Goal: Task Accomplishment & Management: Manage account settings

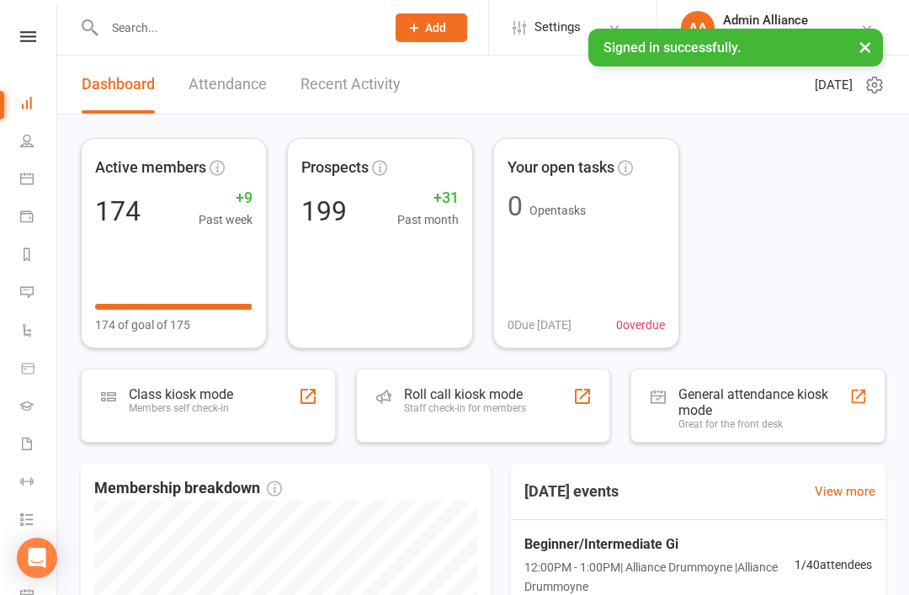
click at [491, 410] on div "Staff check-in for members" at bounding box center [465, 408] width 122 height 12
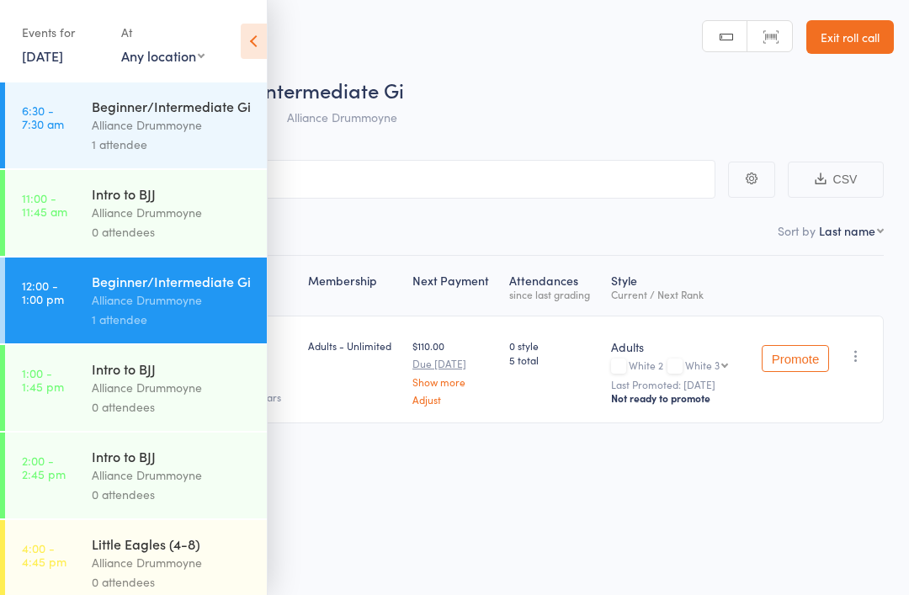
click at [61, 58] on link "11 Sep, 2025" at bounding box center [42, 55] width 41 height 19
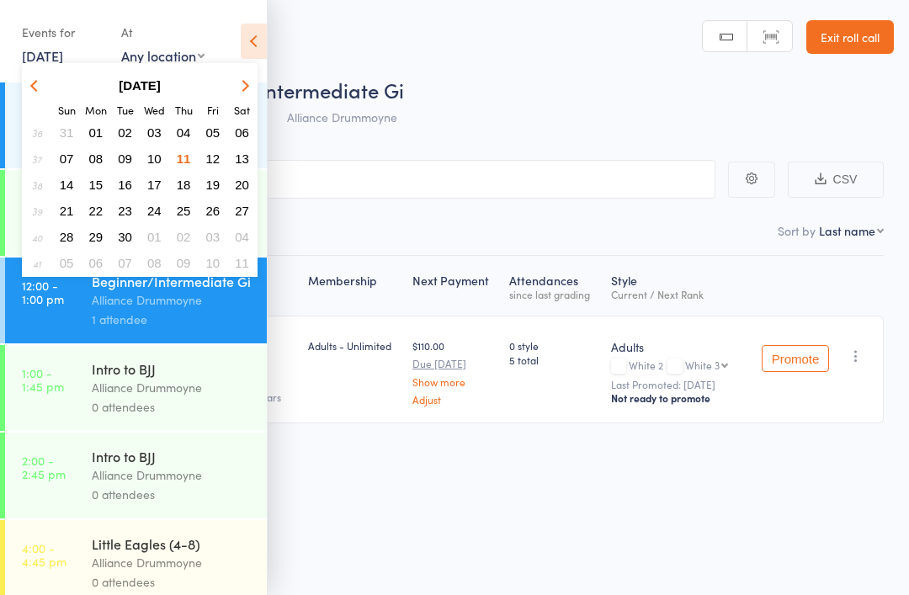
click at [158, 166] on span "10" at bounding box center [154, 158] width 14 height 14
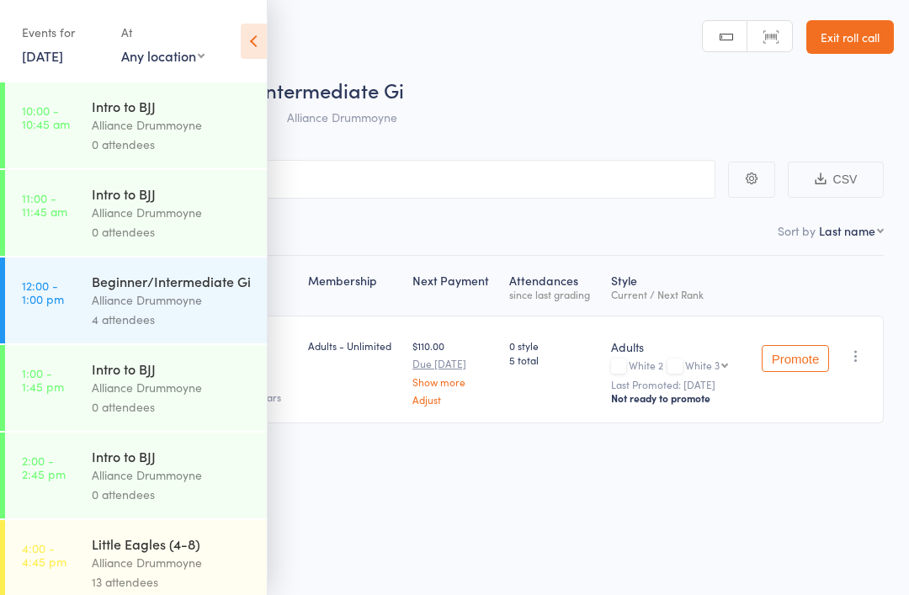
click at [262, 38] on icon at bounding box center [254, 41] width 26 height 35
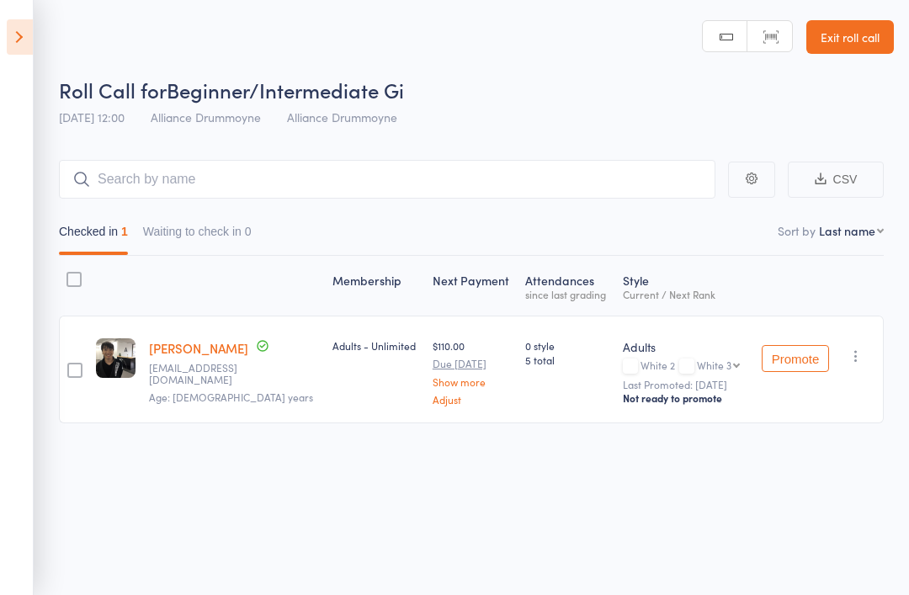
click at [14, 37] on icon at bounding box center [20, 36] width 26 height 35
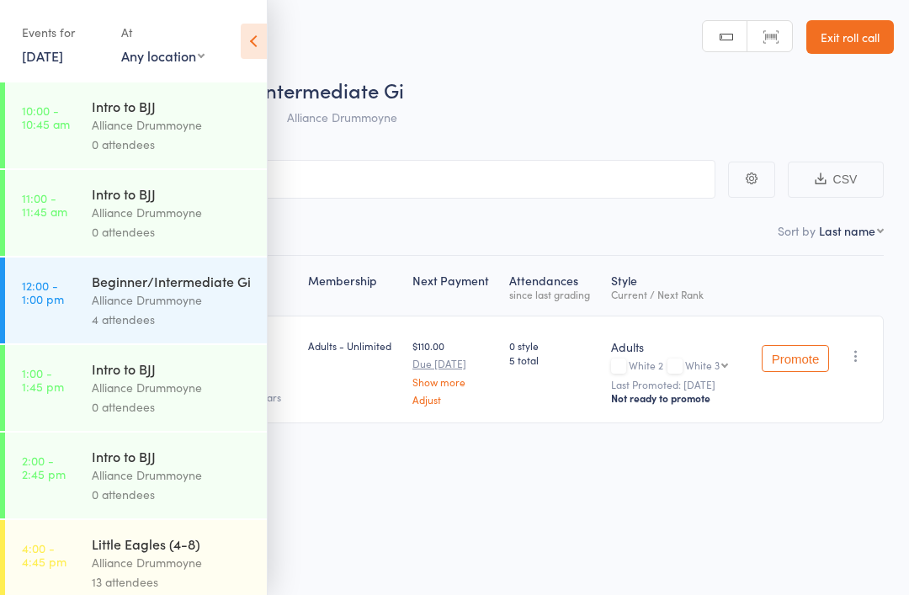
scroll to position [256, 0]
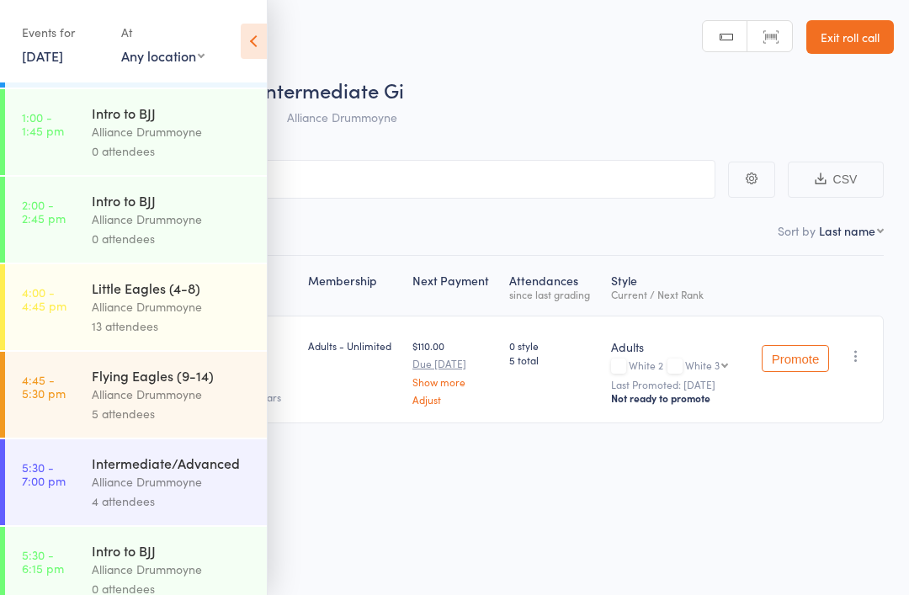
click at [198, 326] on div "13 attendees" at bounding box center [172, 325] width 161 height 19
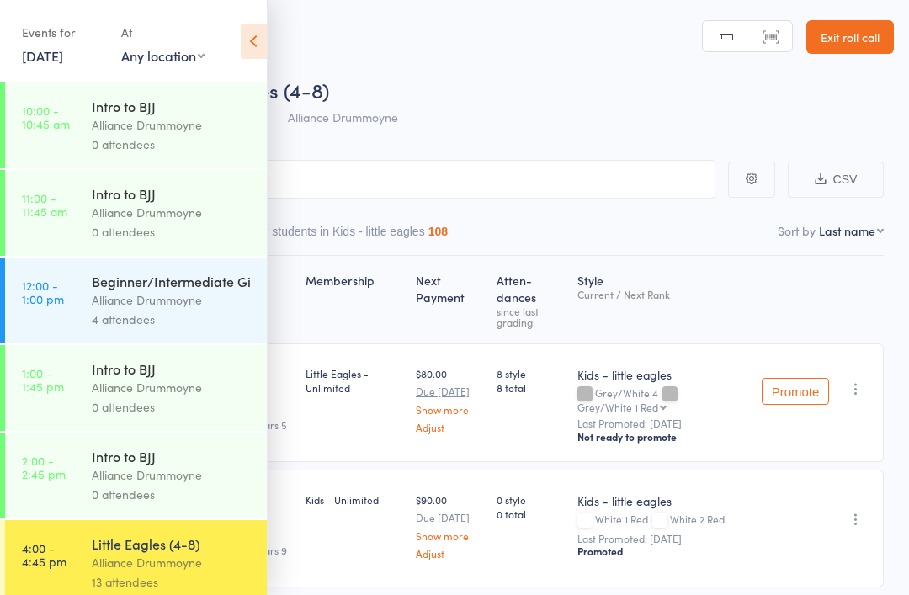
click at [248, 54] on icon at bounding box center [254, 41] width 26 height 35
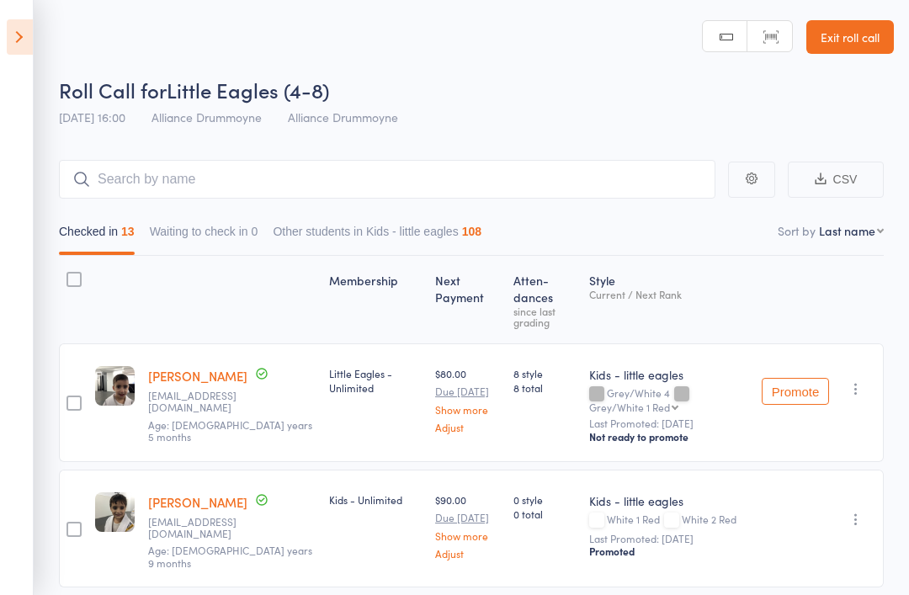
click at [862, 242] on nav "Checked in 13 Waiting to check in 0 Other students in Kids - little eagles 108" at bounding box center [471, 235] width 840 height 39
click at [854, 245] on nav "Checked in 13 Waiting to check in 0 Other students in Kids - little eagles 108" at bounding box center [471, 235] width 840 height 39
click at [859, 247] on nav "Checked in 13 Waiting to check in 0 Other students in Kids - little eagles 108" at bounding box center [471, 235] width 840 height 39
click at [871, 236] on select "First name Last name Birthday today? Behind on payments? Check in time Next pay…" at bounding box center [851, 230] width 65 height 17
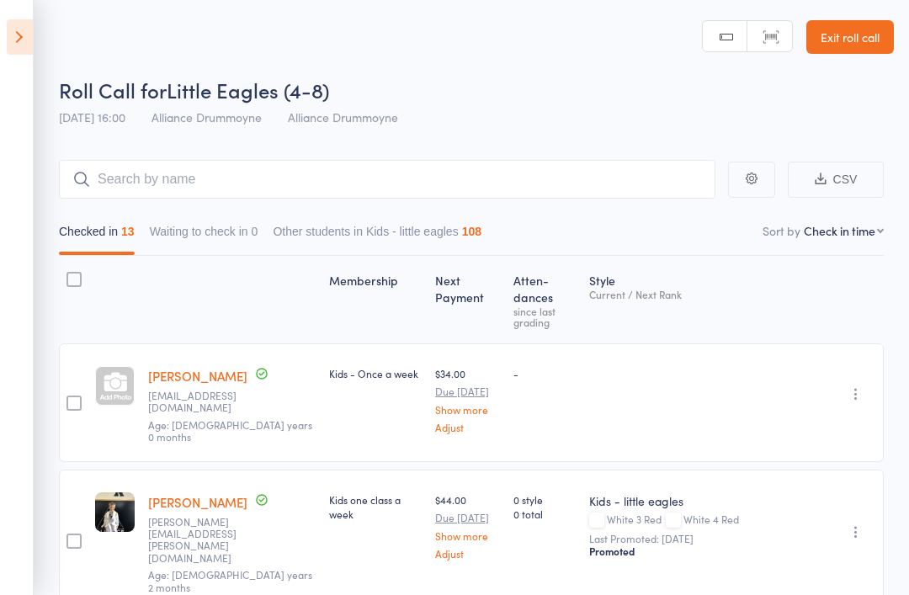
click at [871, 229] on select "First name Last name Birthday today? Behind on payments? Check in time Next pay…" at bounding box center [844, 230] width 80 height 17
select select "9"
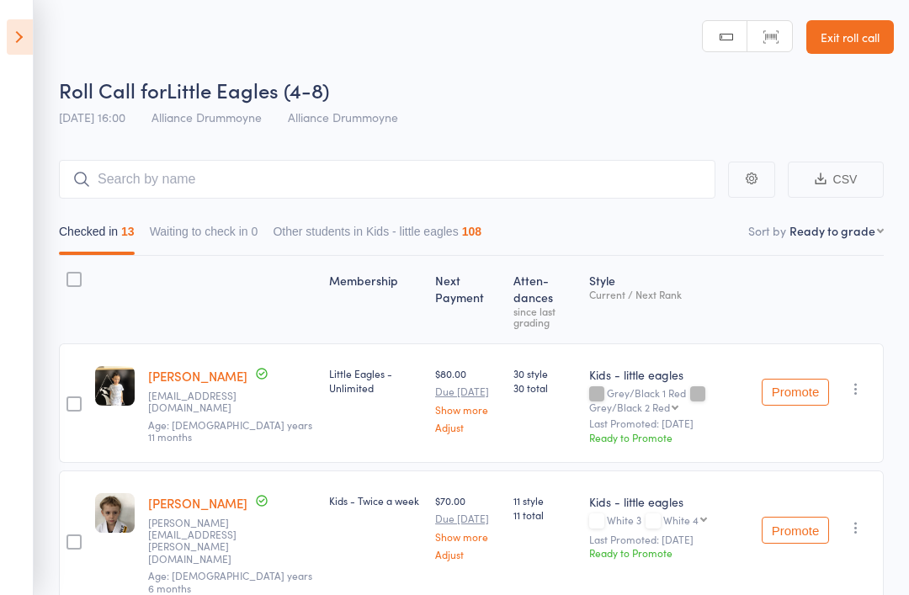
click at [192, 470] on div "Levi-James Walker walker.mitchell@gmail.com Age: 6 years 6 months" at bounding box center [231, 541] width 181 height 142
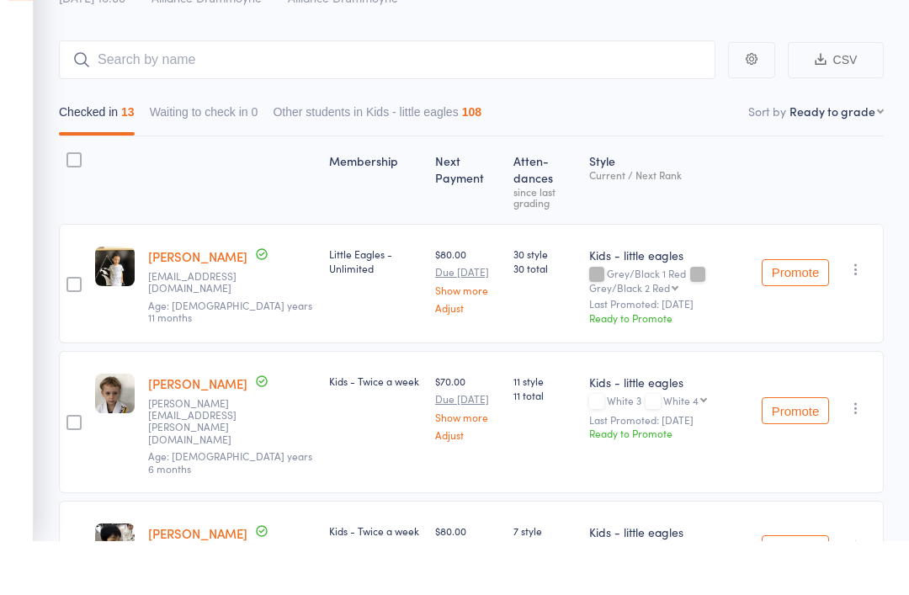
scroll to position [119, 0]
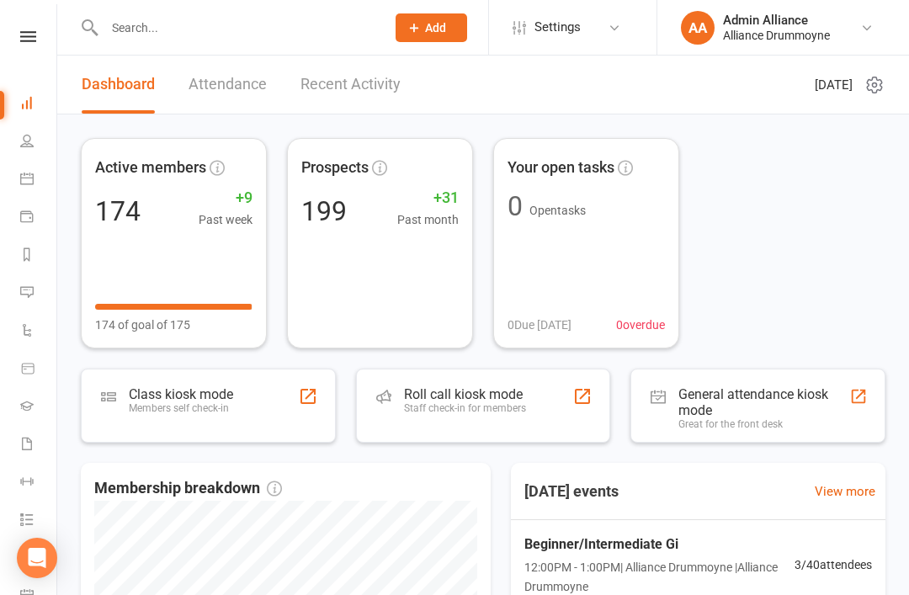
click at [38, 33] on link at bounding box center [28, 36] width 60 height 11
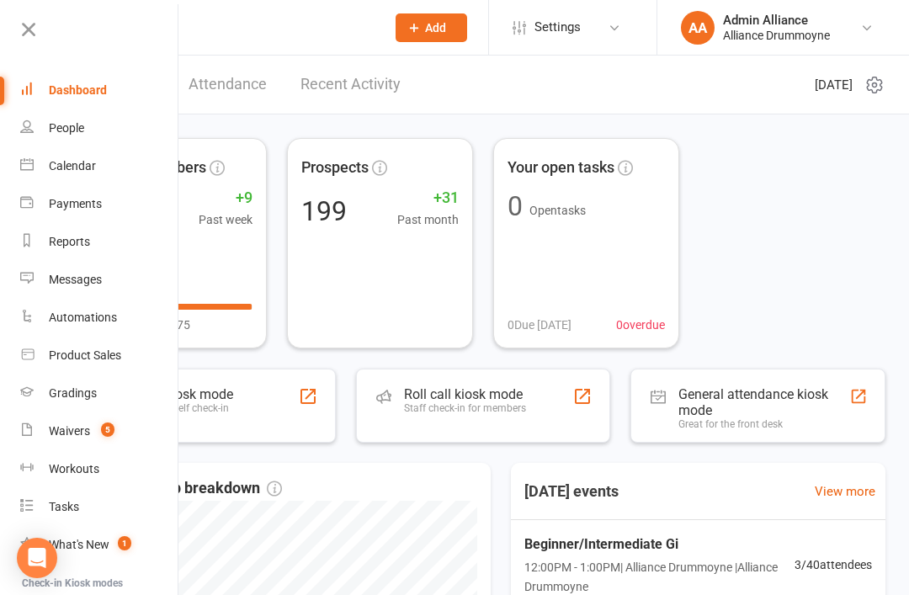
click at [65, 122] on div "People" at bounding box center [66, 127] width 35 height 13
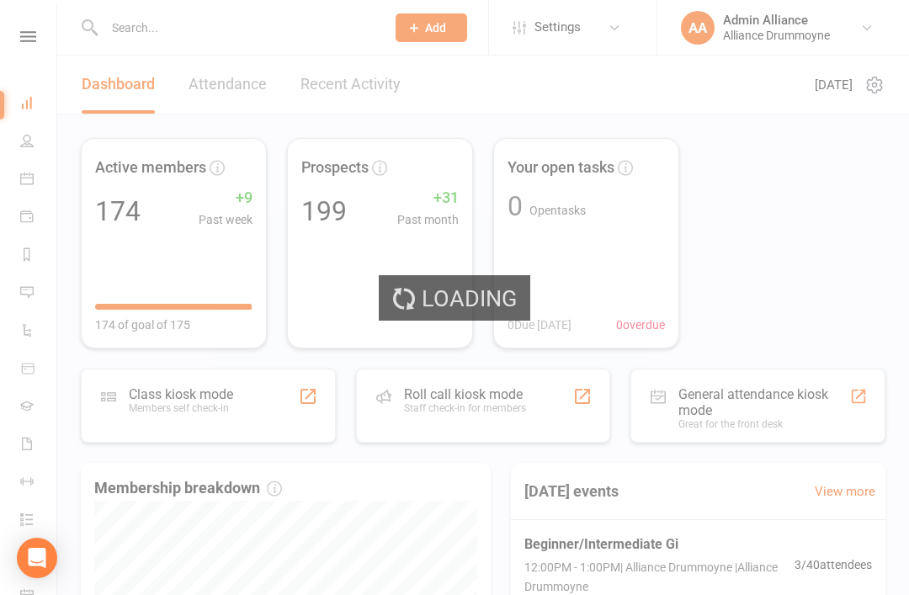
select select "100"
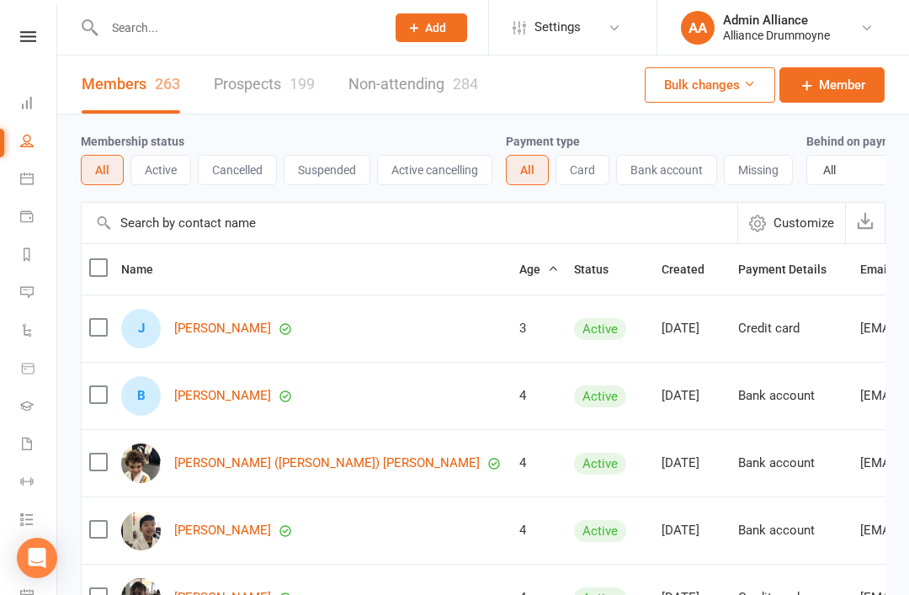
click at [353, 220] on input "text" at bounding box center [409, 223] width 655 height 40
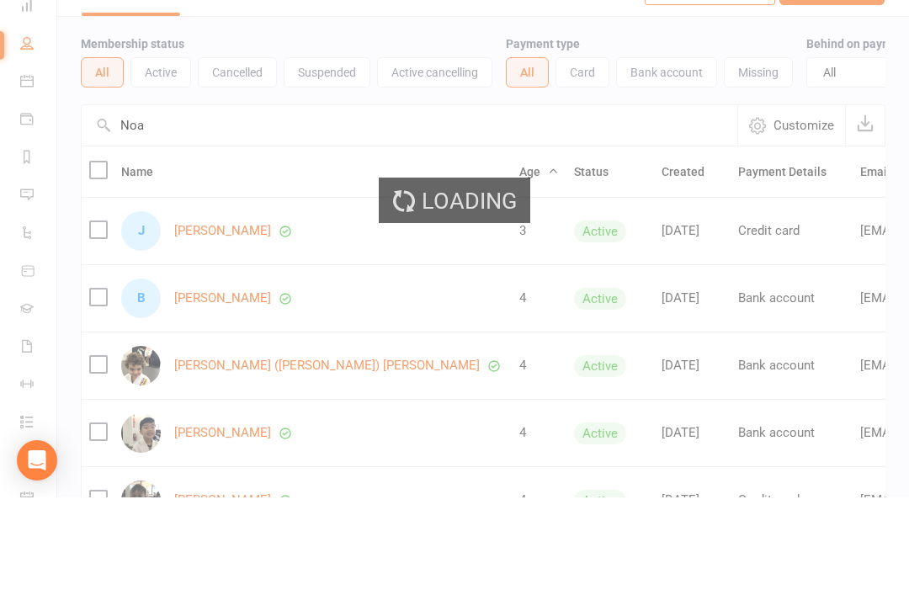
type input "[PERSON_NAME]"
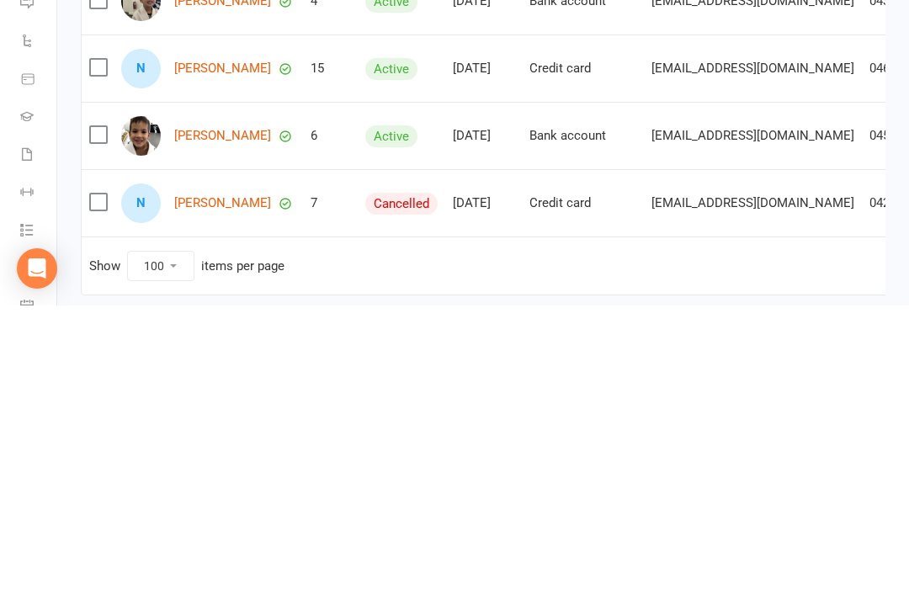
scroll to position [40, 0]
